Goal: Transaction & Acquisition: Purchase product/service

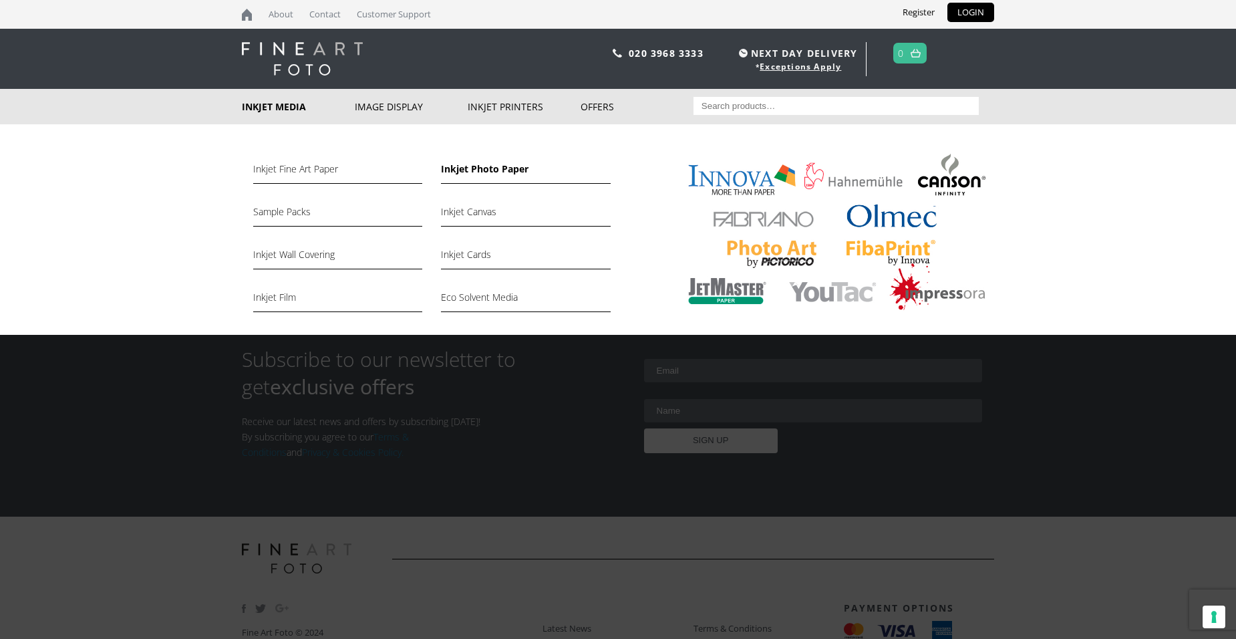
click at [468, 172] on link "Inkjet Photo Paper" at bounding box center [525, 172] width 169 height 23
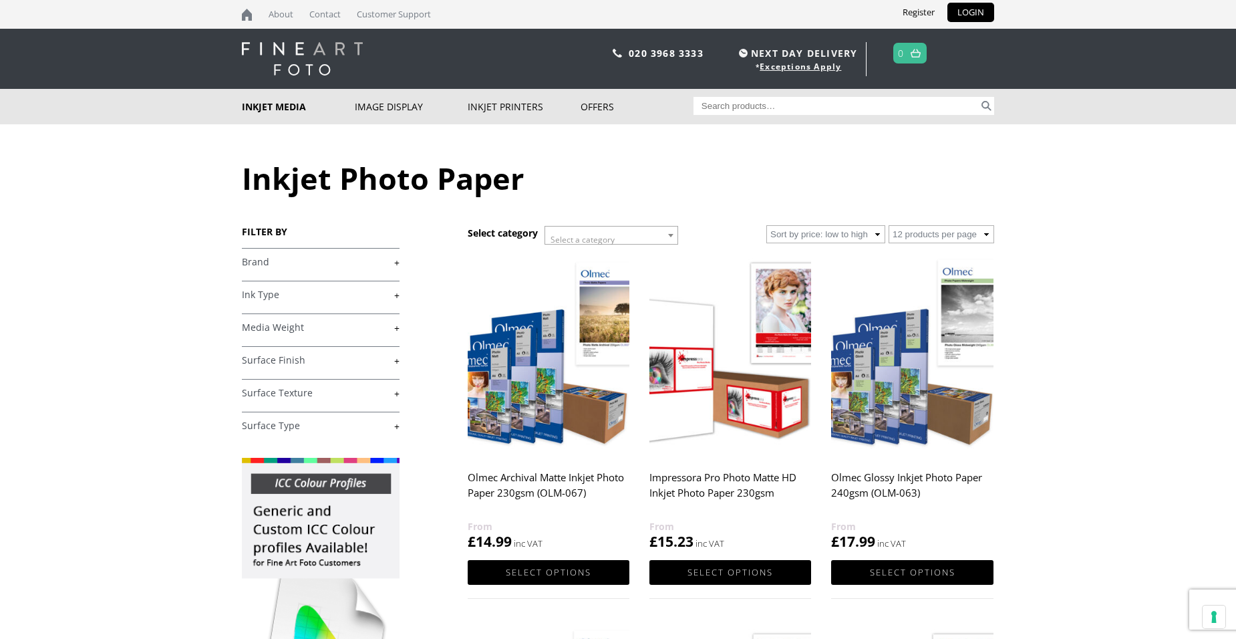
click at [897, 436] on img at bounding box center [912, 355] width 162 height 202
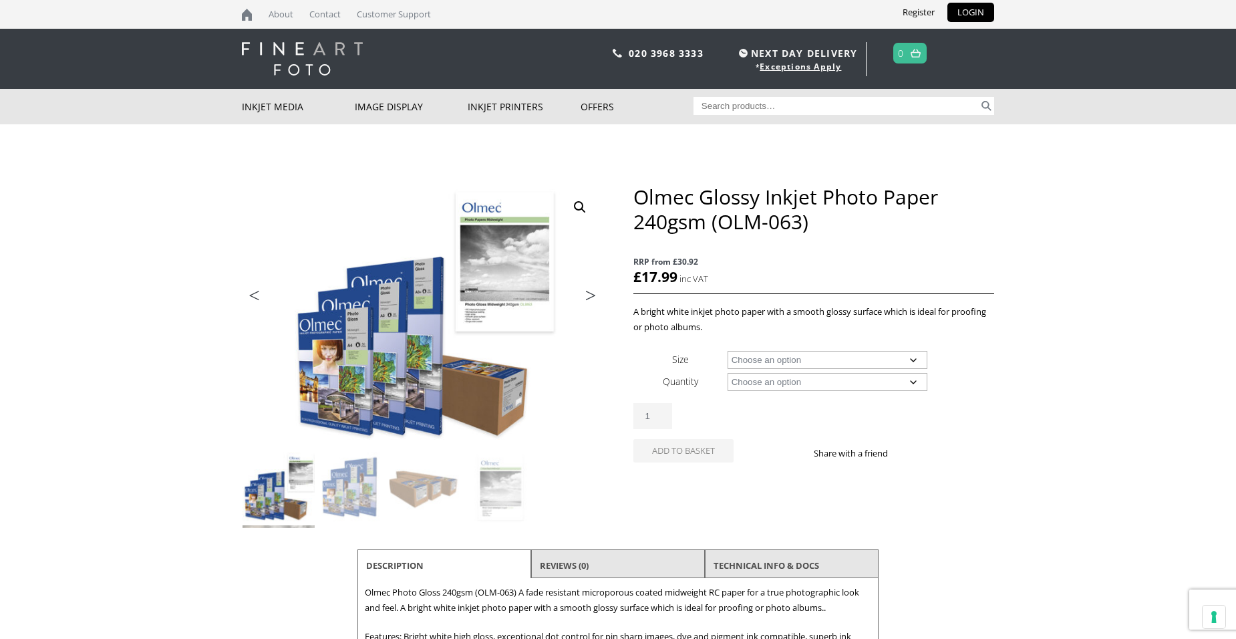
click at [768, 361] on select "Choose an option A4 Sheet A3 Sheet A3+ Sheet A2 Sheet 17" Wide Roll 24" Wide Ro…" at bounding box center [827, 360] width 200 height 18
click at [727, 351] on select "Choose an option A4 Sheet A3 Sheet A3+ Sheet A2 Sheet 17" Wide Roll 24" Wide Ro…" at bounding box center [827, 360] width 200 height 18
select select "a3-sheet"
click at [752, 379] on select "Choose an option 50 Sheets" at bounding box center [827, 382] width 200 height 18
select select "50-sheets"
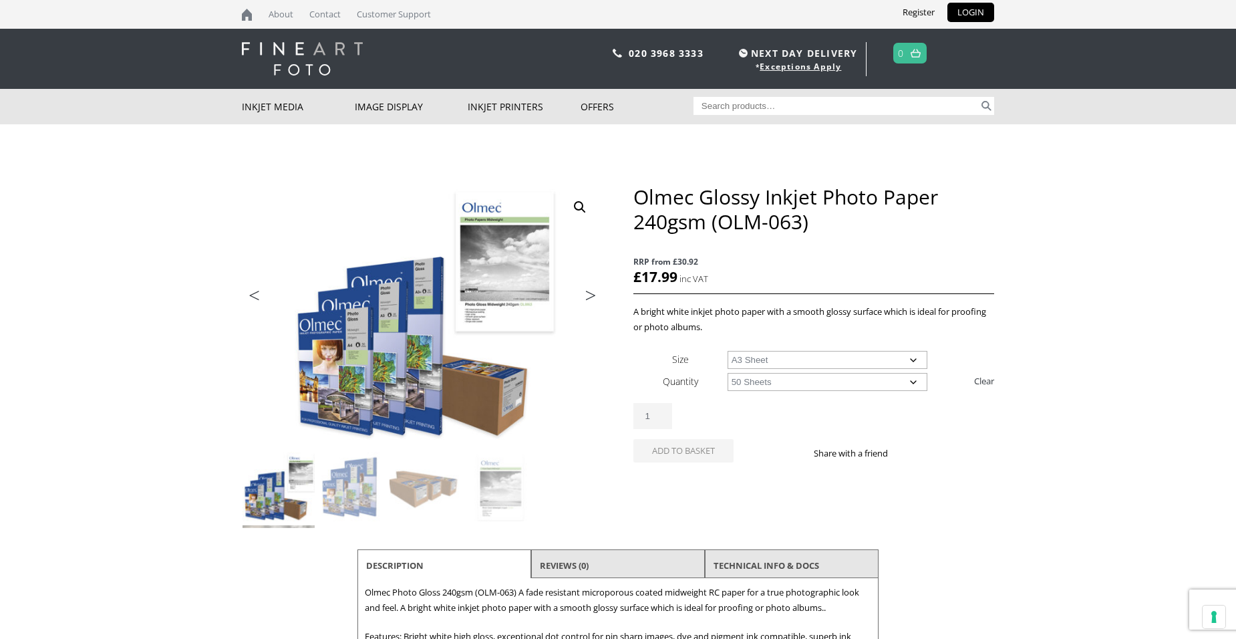
click at [727, 373] on select "Choose an option 50 Sheets" at bounding box center [827, 382] width 200 height 18
select select "a3-sheet"
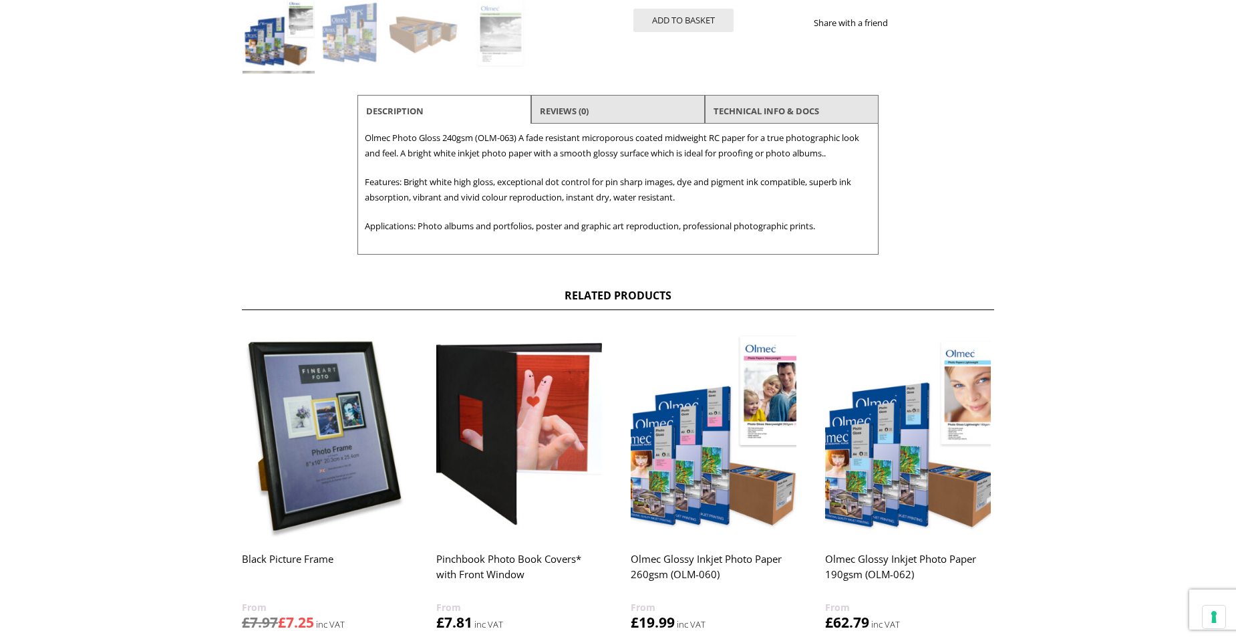
scroll to position [468, 0]
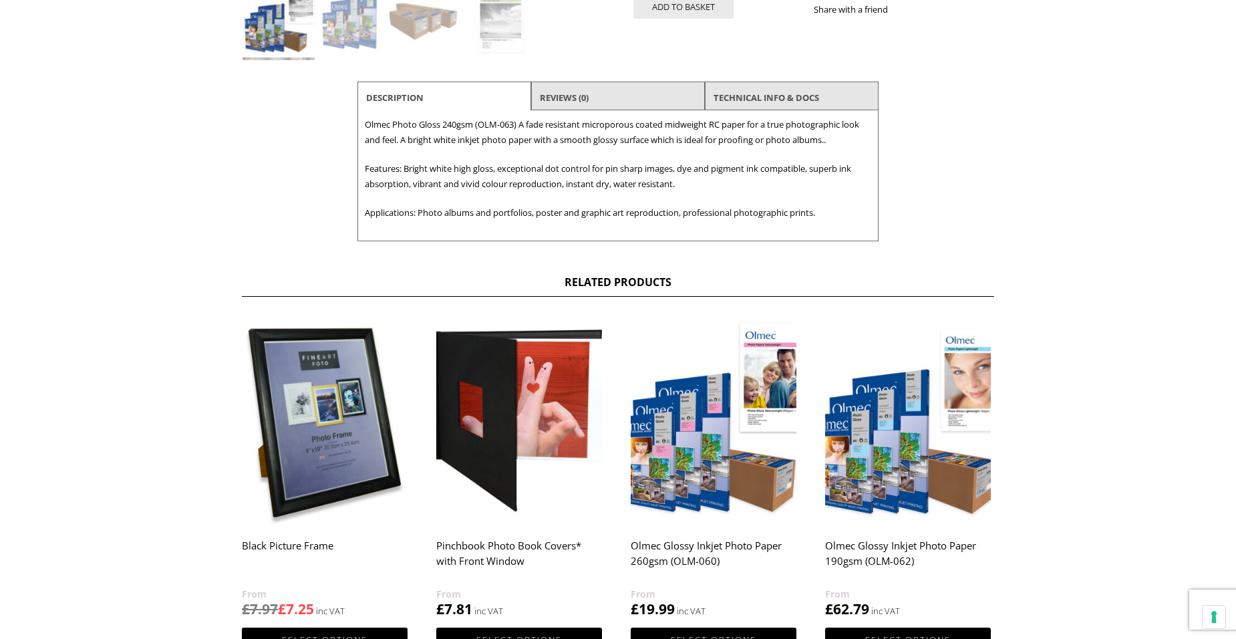
click at [677, 435] on img at bounding box center [714, 420] width 166 height 207
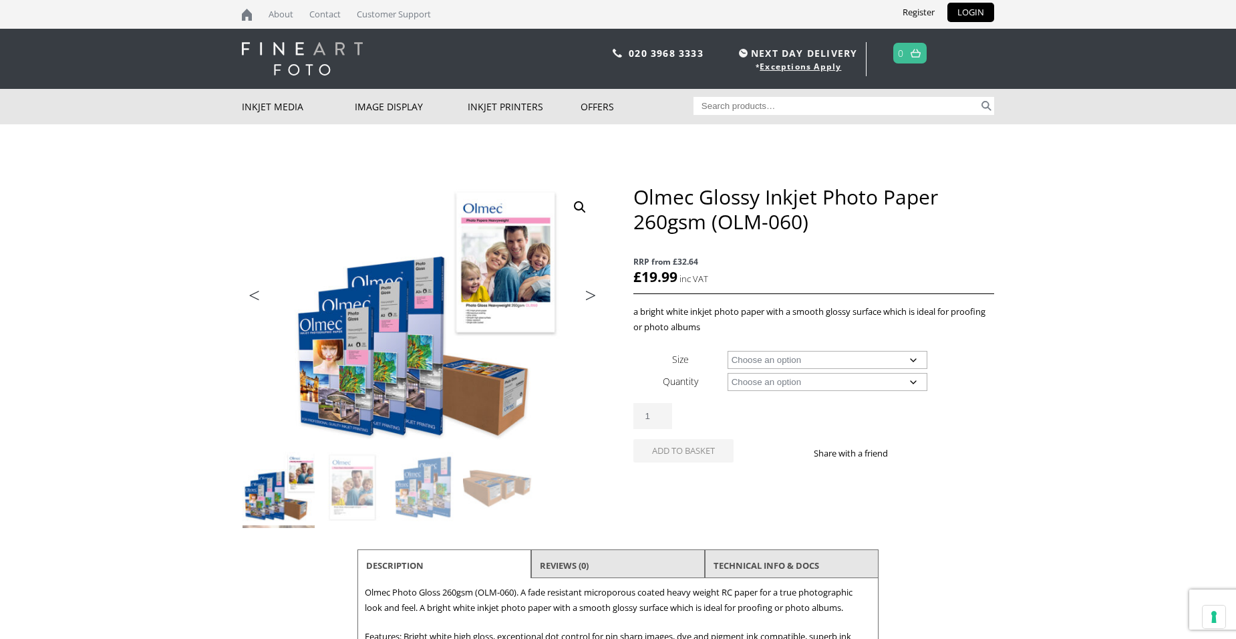
click at [786, 359] on select "Choose an option A4 Sheet A3 Sheet A3+ Sheet A2 Sheet 17" Wide Roll 24" Wide Ro…" at bounding box center [827, 360] width 200 height 18
click at [727, 351] on select "Choose an option A4 Sheet A3 Sheet A3+ Sheet A2 Sheet 17" Wide Roll 24" Wide Ro…" at bounding box center [827, 360] width 200 height 18
select select "a3-sheet"
click at [777, 384] on select "Choose an option 50 Sheets" at bounding box center [827, 382] width 200 height 18
select select "50-sheets"
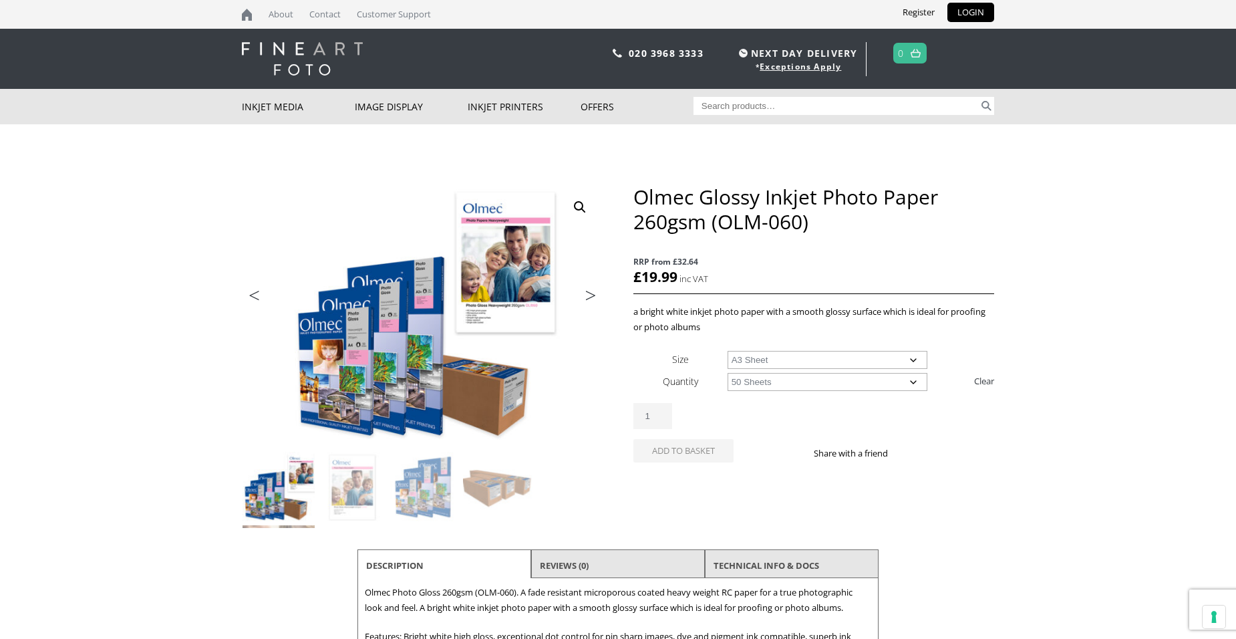
click at [727, 373] on select "Choose an option 50 Sheets" at bounding box center [827, 382] width 200 height 18
select select "a3-sheet"
